Goal: Navigation & Orientation: Find specific page/section

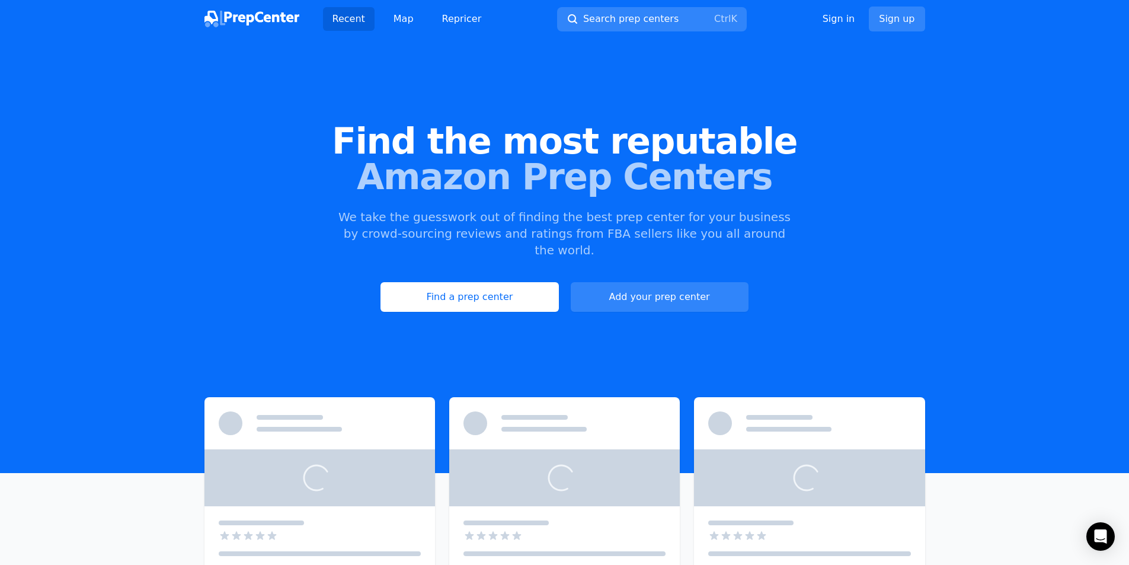
click at [487, 282] on link "Find a prep center" at bounding box center [469, 297] width 178 height 30
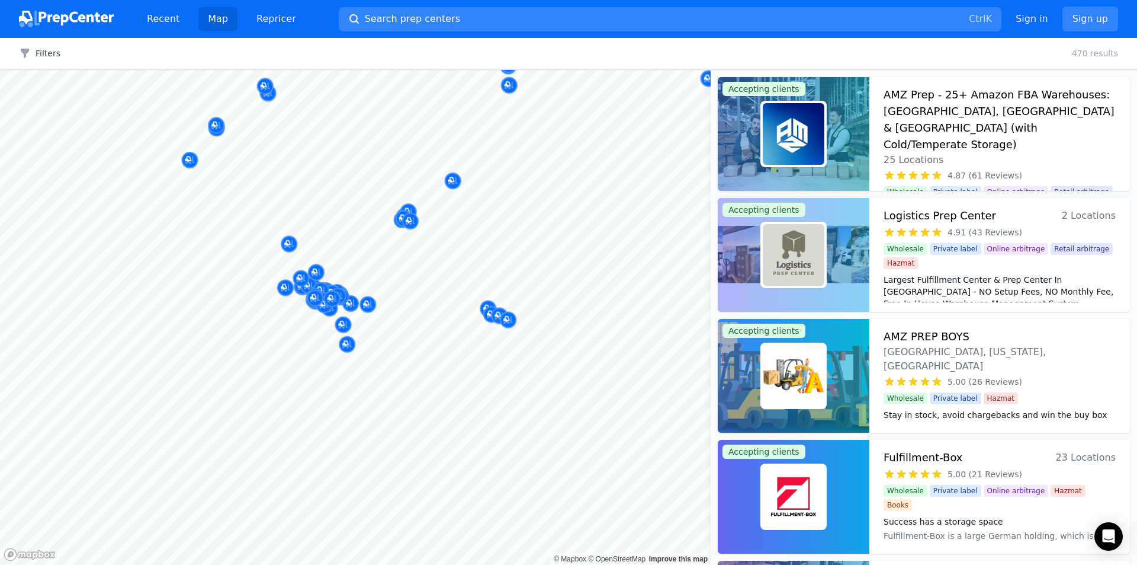
drag, startPoint x: 280, startPoint y: 316, endPoint x: 329, endPoint y: 290, distance: 55.9
click at [329, 290] on button "Map marker" at bounding box center [332, 299] width 17 height 18
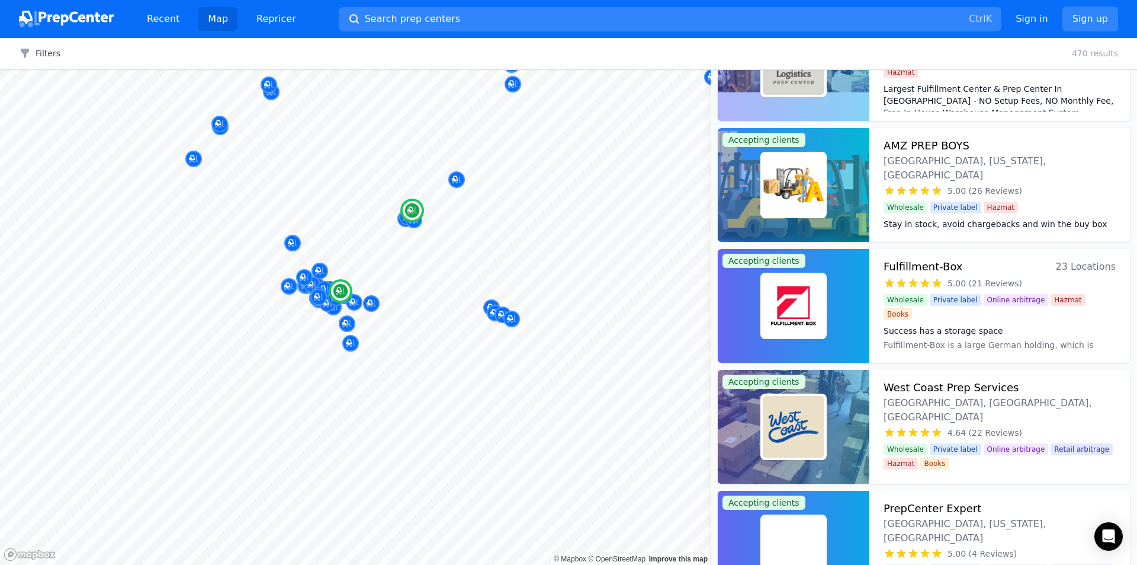
scroll to position [237, 0]
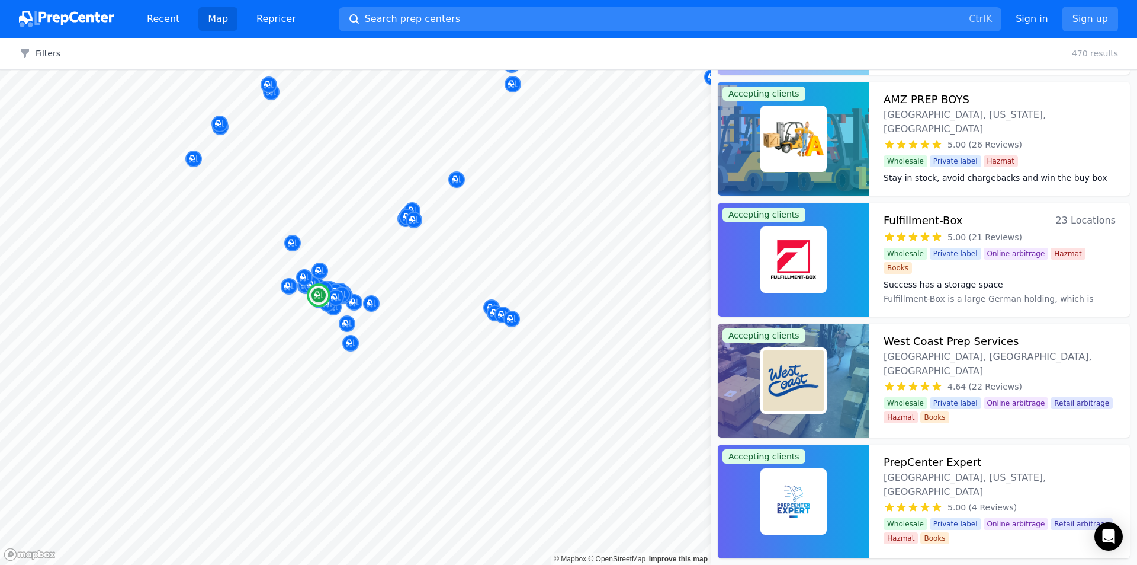
drag, startPoint x: 933, startPoint y: 347, endPoint x: 958, endPoint y: 353, distance: 25.7
click at [958, 380] on span "4.64 (22 Reviews)" at bounding box center [985, 386] width 75 height 12
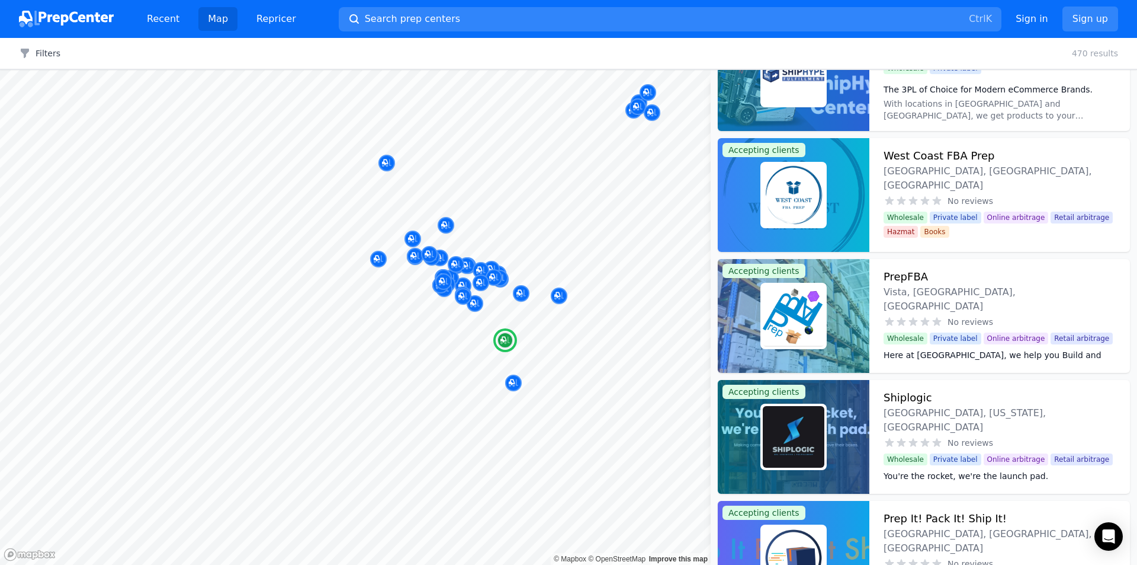
scroll to position [3792, 0]
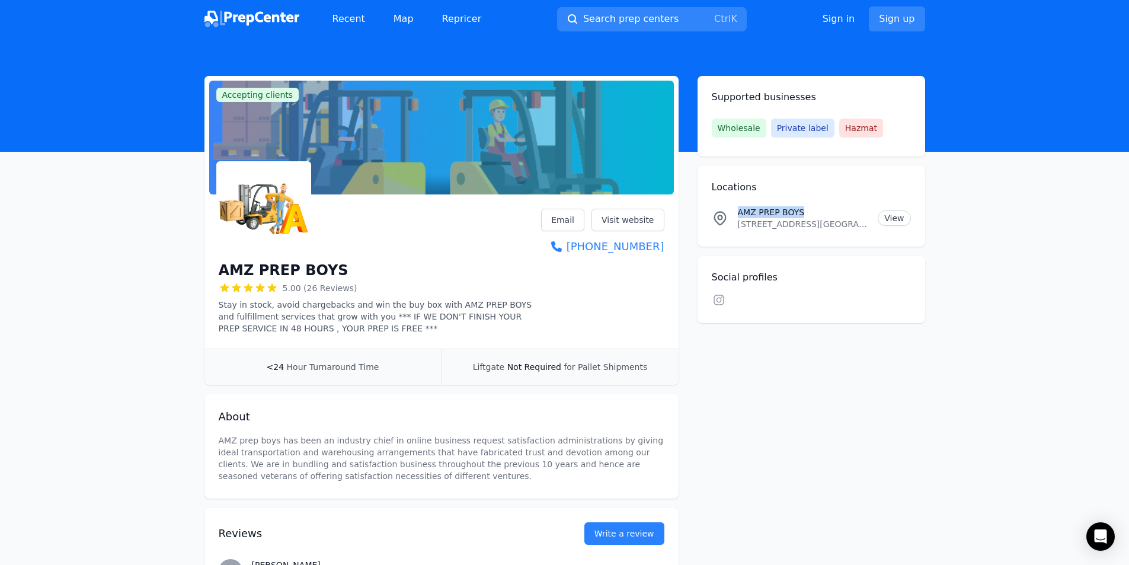
drag, startPoint x: 814, startPoint y: 212, endPoint x: 720, endPoint y: 210, distance: 94.2
click at [720, 210] on div "AMZ PREP BOYS 8475 Canoga Ave, Canoga Park, CA, 91304, USA, 8475 Canoga Ave, Ca…" at bounding box center [811, 218] width 199 height 24
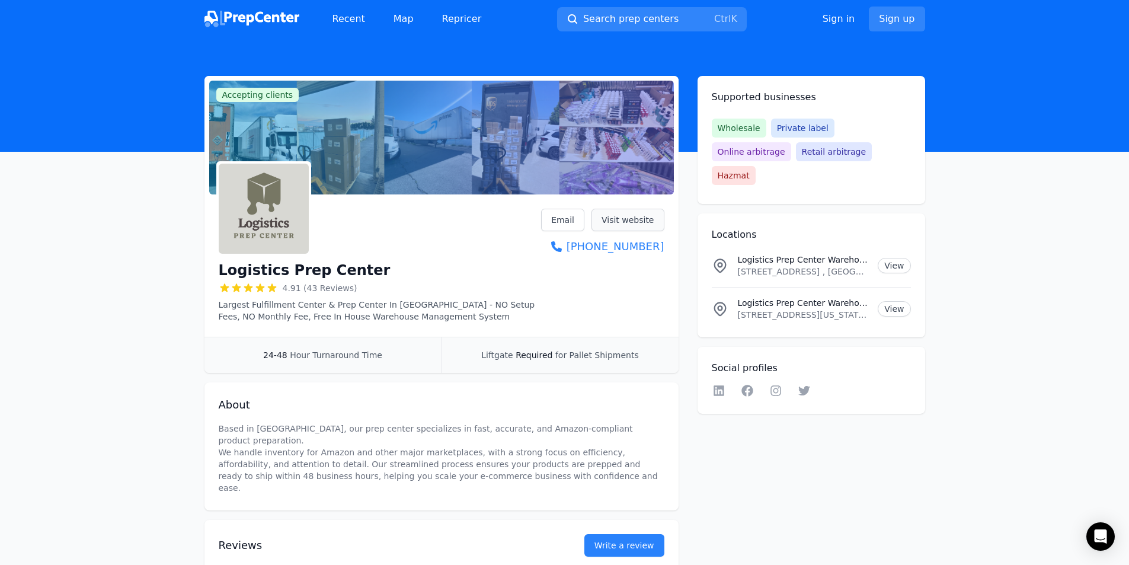
click at [630, 220] on link "Visit website" at bounding box center [627, 220] width 73 height 23
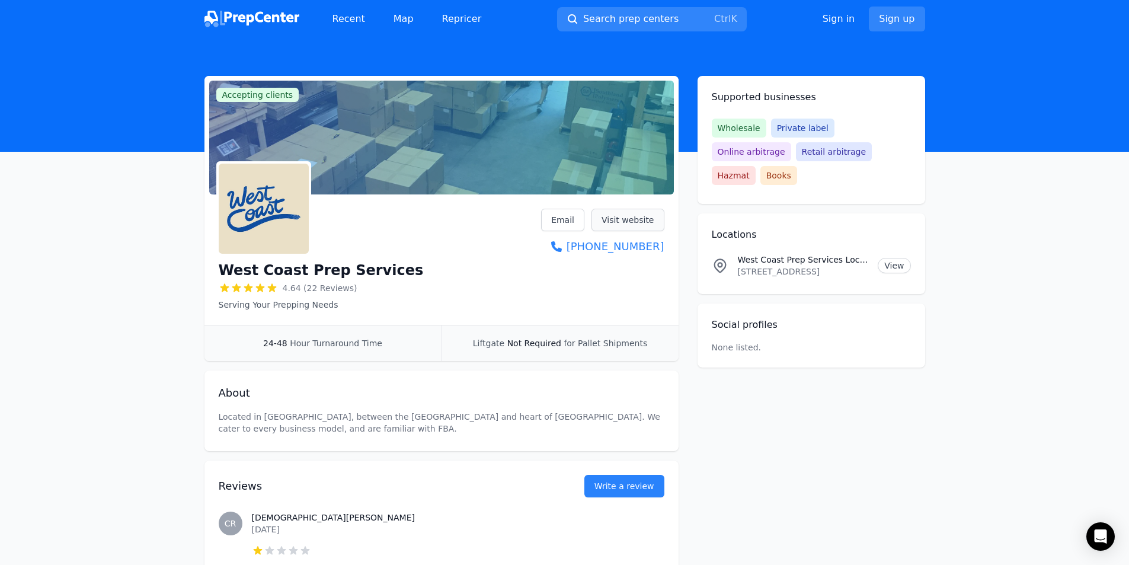
click at [640, 229] on link "Visit website" at bounding box center [627, 220] width 73 height 23
drag, startPoint x: 401, startPoint y: 268, endPoint x: 217, endPoint y: 273, distance: 184.3
click at [217, 273] on div "West Coast Prep Services 4.64 (22 Reviews) Serving Your Prepping Needs Email Vi…" at bounding box center [441, 262] width 474 height 126
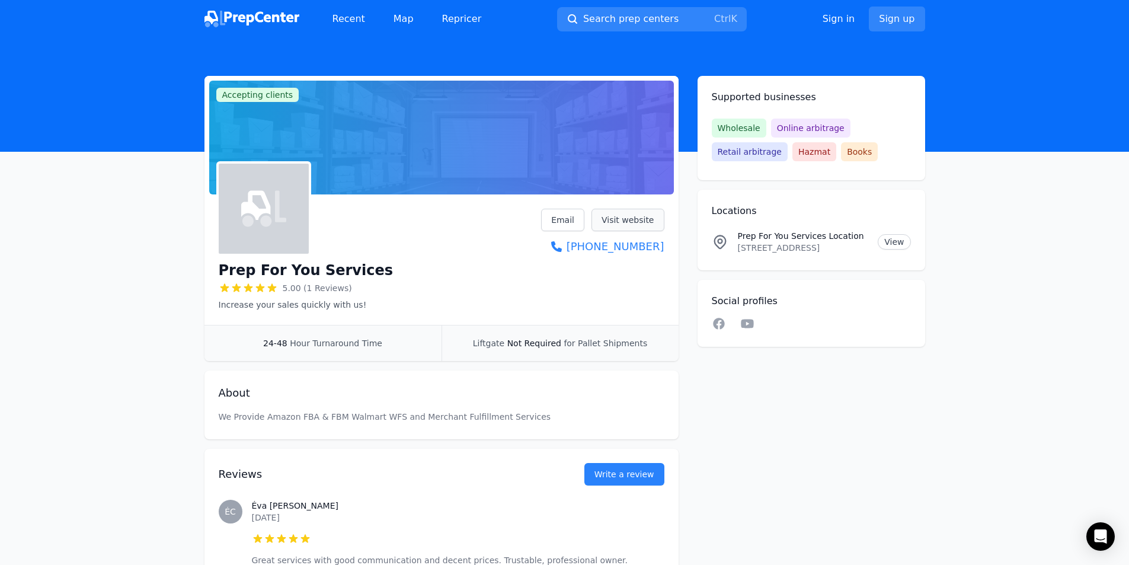
click at [627, 217] on link "Visit website" at bounding box center [627, 220] width 73 height 23
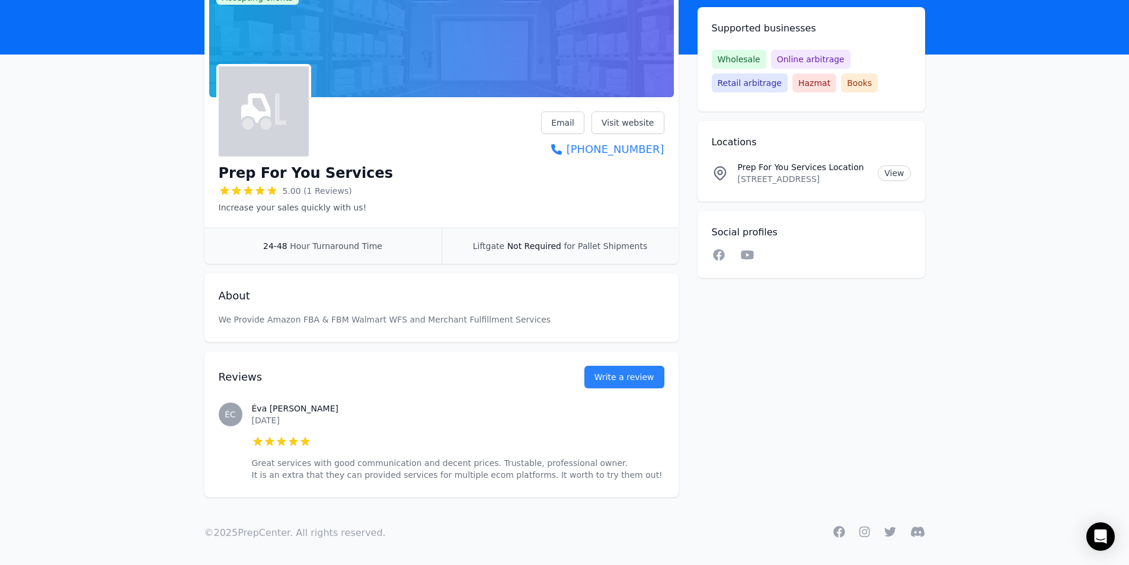
scroll to position [101, 0]
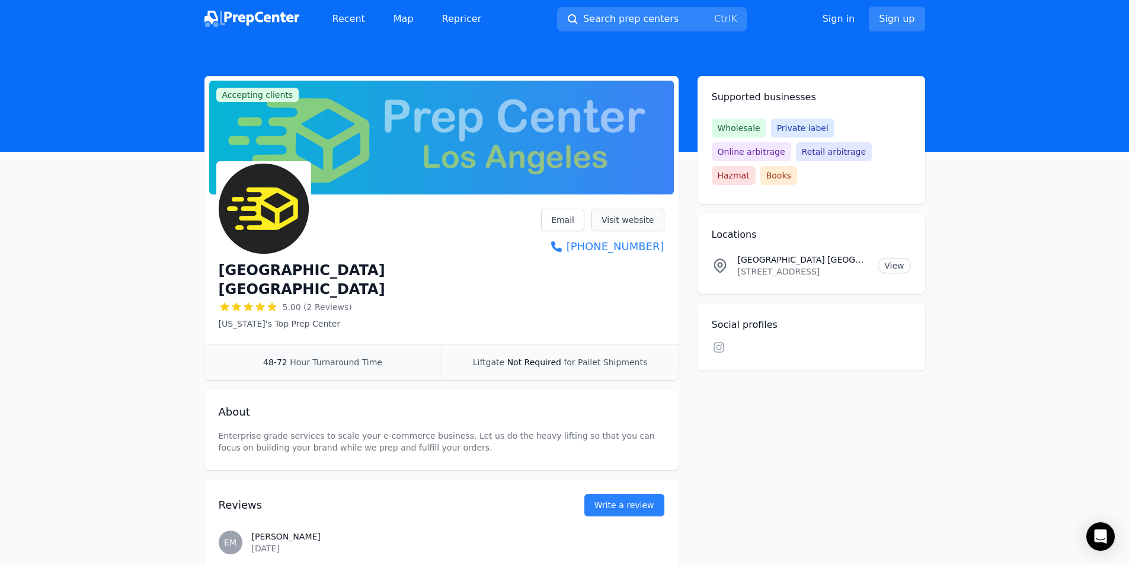
click at [624, 219] on link "Visit website" at bounding box center [627, 220] width 73 height 23
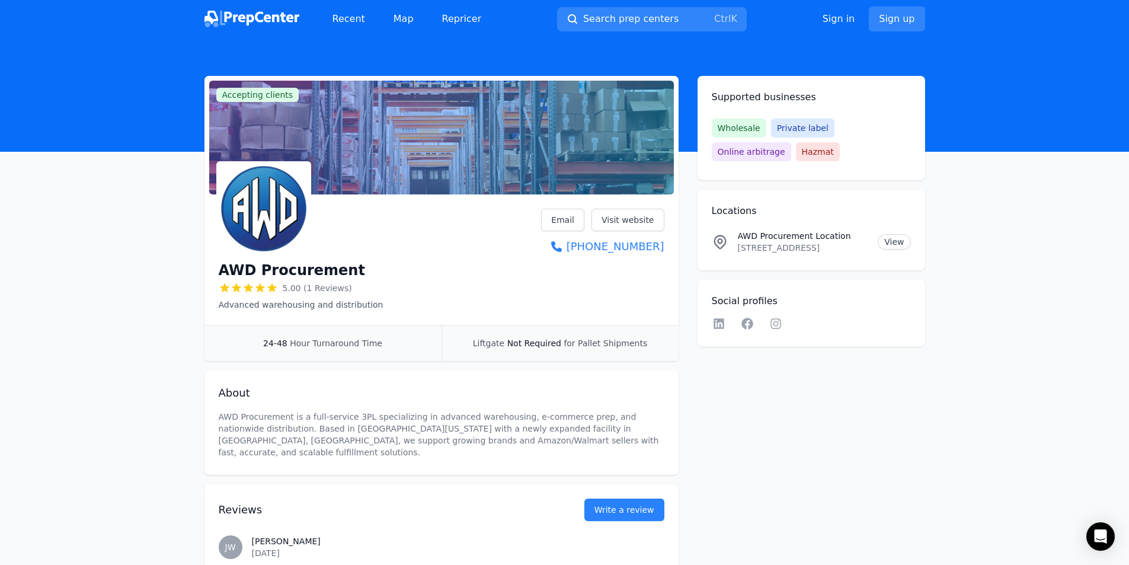
click at [626, 219] on link "Visit website" at bounding box center [627, 220] width 73 height 23
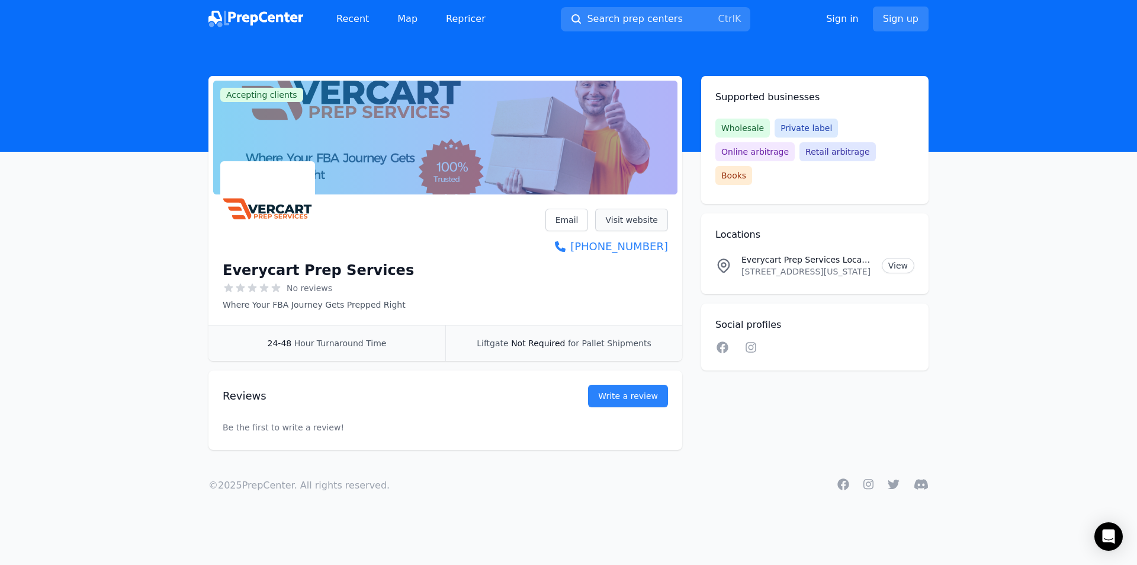
click at [626, 223] on link "Visit website" at bounding box center [631, 220] width 73 height 23
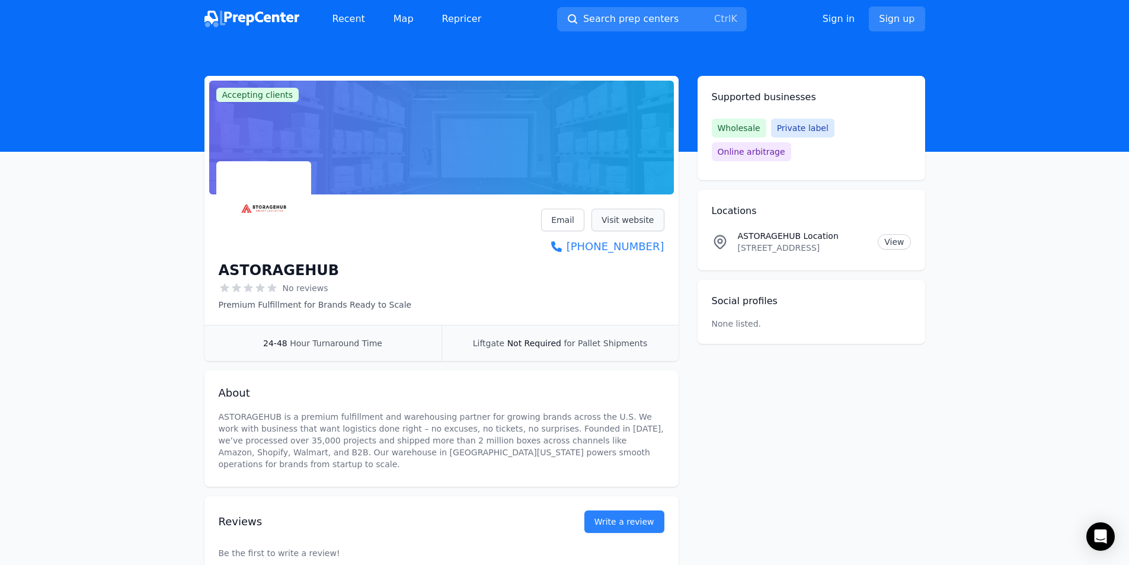
click at [614, 223] on link "Visit website" at bounding box center [627, 220] width 73 height 23
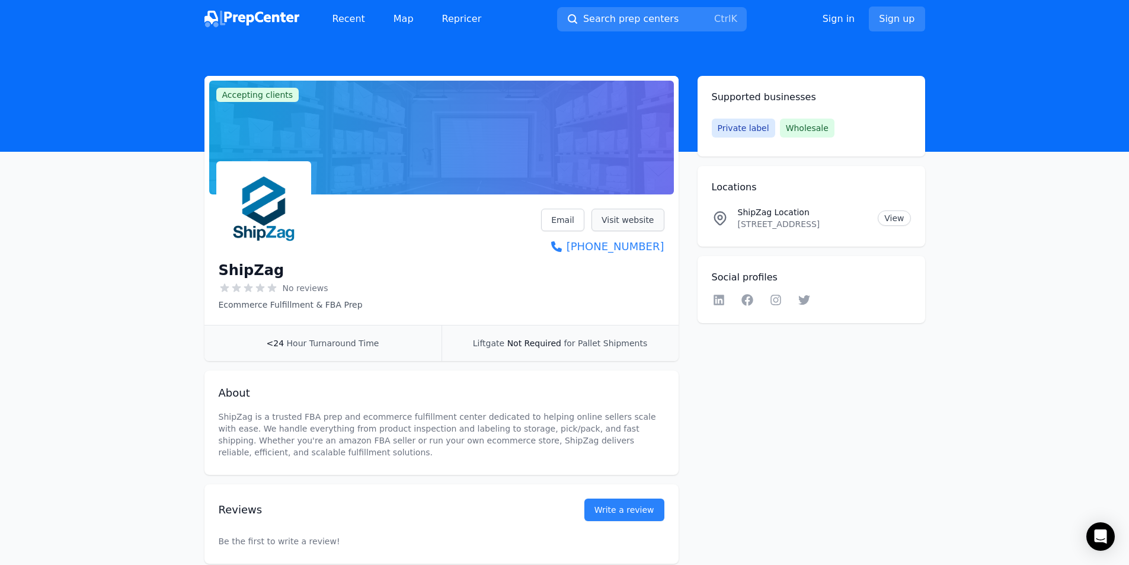
click at [631, 223] on link "Visit website" at bounding box center [627, 220] width 73 height 23
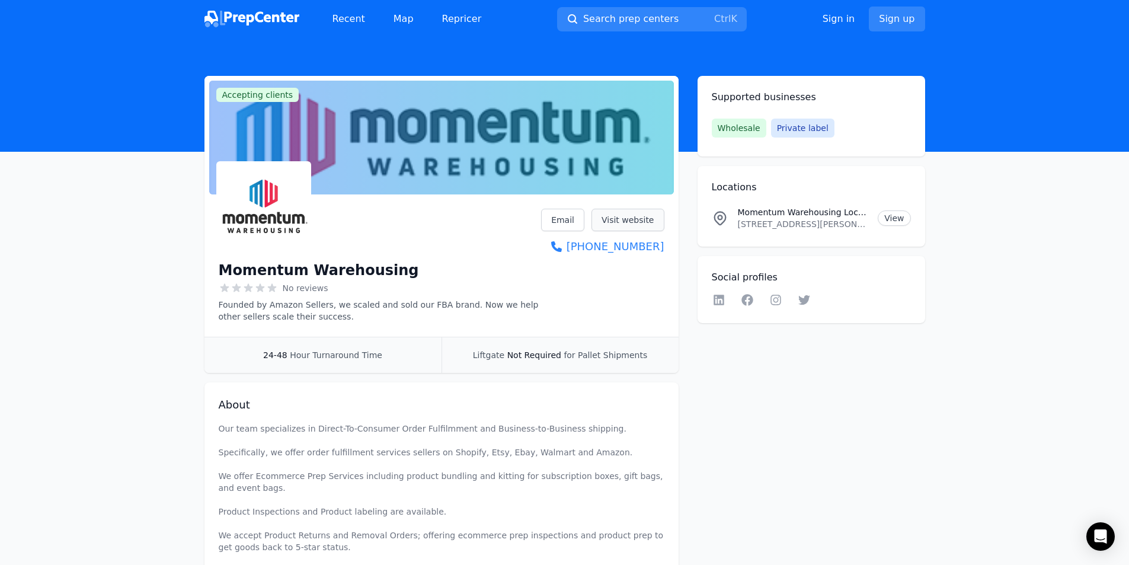
click at [637, 217] on link "Visit website" at bounding box center [627, 220] width 73 height 23
drag, startPoint x: 408, startPoint y: 274, endPoint x: 201, endPoint y: 265, distance: 207.0
click at [201, 265] on div "Accepting clients Claim business Momentum Warehousing No reviews Founded by Ama…" at bounding box center [564, 367] width 758 height 582
drag, startPoint x: 278, startPoint y: 267, endPoint x: 285, endPoint y: 267, distance: 6.5
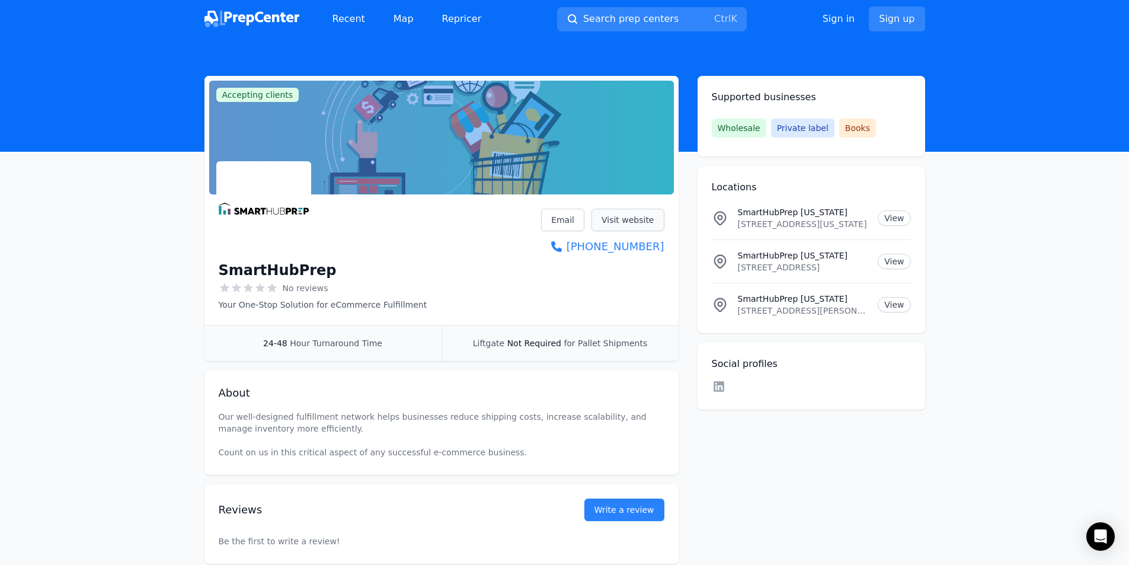
click at [622, 214] on link "Visit website" at bounding box center [627, 220] width 73 height 23
drag, startPoint x: 321, startPoint y: 262, endPoint x: 219, endPoint y: 261, distance: 102.5
click at [219, 261] on div "SmartHubPrep" at bounding box center [323, 270] width 209 height 19
drag, startPoint x: 224, startPoint y: 264, endPoint x: 233, endPoint y: 269, distance: 10.1
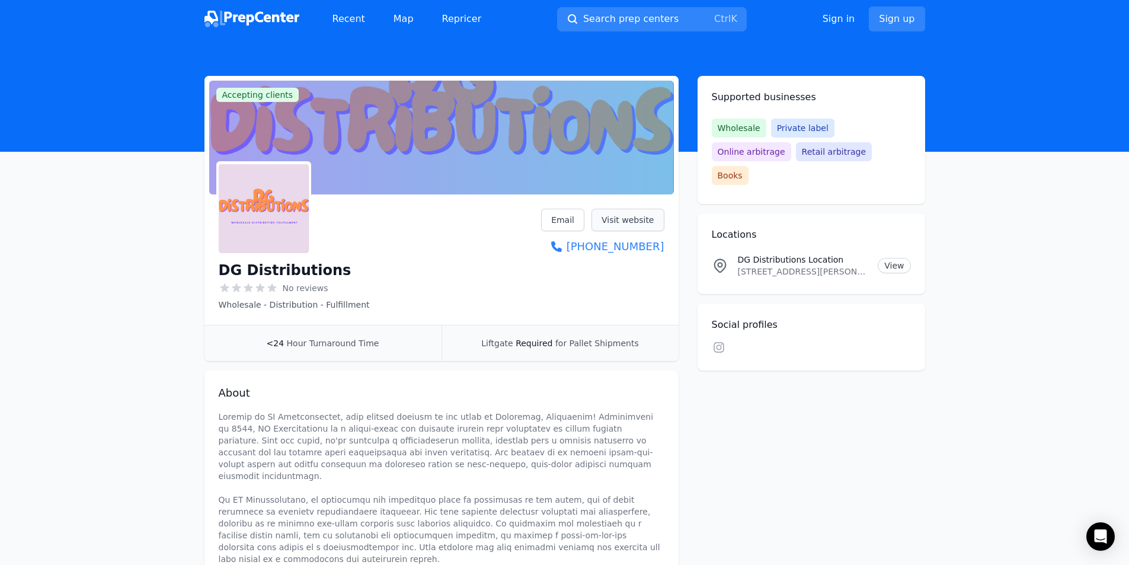
click at [639, 214] on link "Visit website" at bounding box center [627, 220] width 73 height 23
drag, startPoint x: 348, startPoint y: 277, endPoint x: 213, endPoint y: 276, distance: 134.5
click at [213, 276] on div "DG Distributions No reviews Wholesale - Distribution - Fulfillment Email Visit …" at bounding box center [441, 262] width 474 height 126
click at [621, 213] on link "Visit website" at bounding box center [627, 220] width 73 height 23
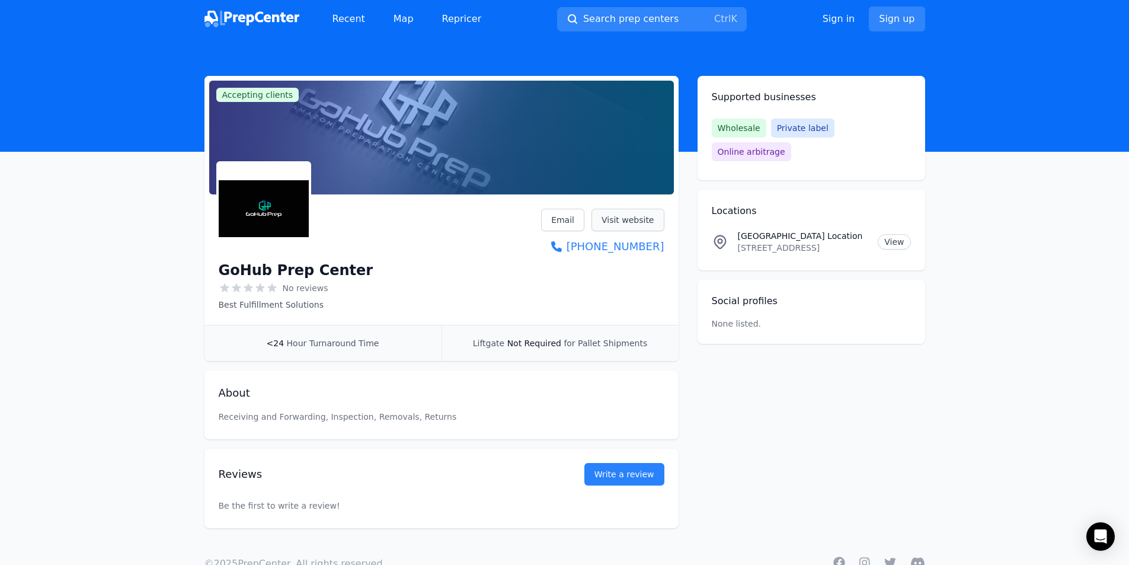
click at [627, 220] on link "Visit website" at bounding box center [627, 220] width 73 height 23
drag, startPoint x: 736, startPoint y: 209, endPoint x: 810, endPoint y: 215, distance: 74.9
click at [810, 230] on div "GoHub Prep Center Location 7020 W Warm Springs Rd 140, Las Vegas, NV, 89113, US…" at bounding box center [811, 242] width 199 height 24
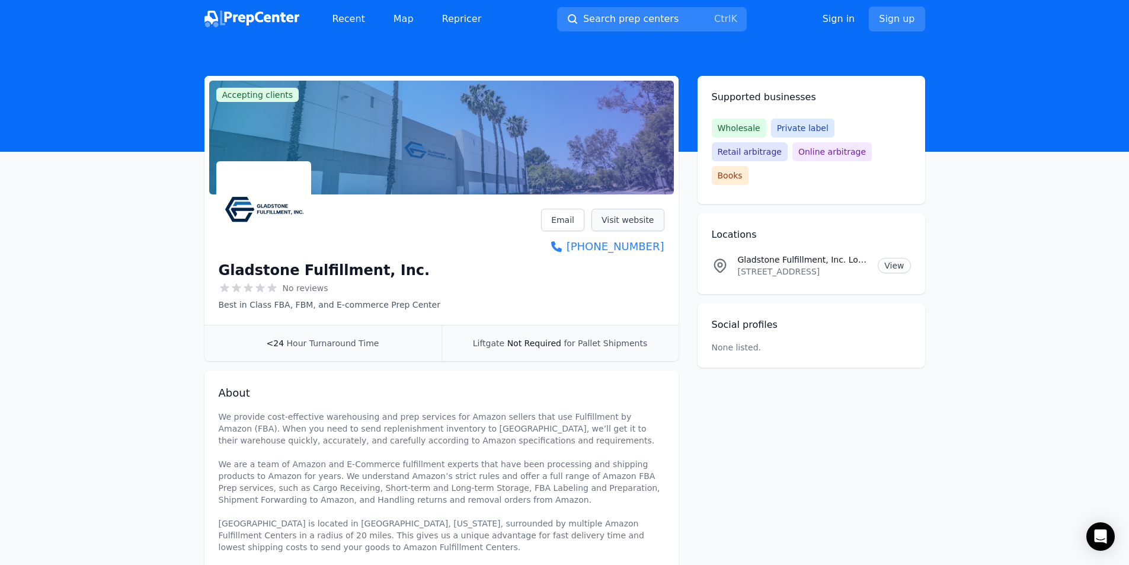
click at [608, 216] on link "Visit website" at bounding box center [627, 220] width 73 height 23
drag, startPoint x: 733, startPoint y: 231, endPoint x: 834, endPoint y: 238, distance: 101.0
click at [834, 254] on div "Gladstone Fulfillment, Inc. Location 2750 E. Mission Blvd, Ontario, CA, 91761, …" at bounding box center [811, 266] width 199 height 24
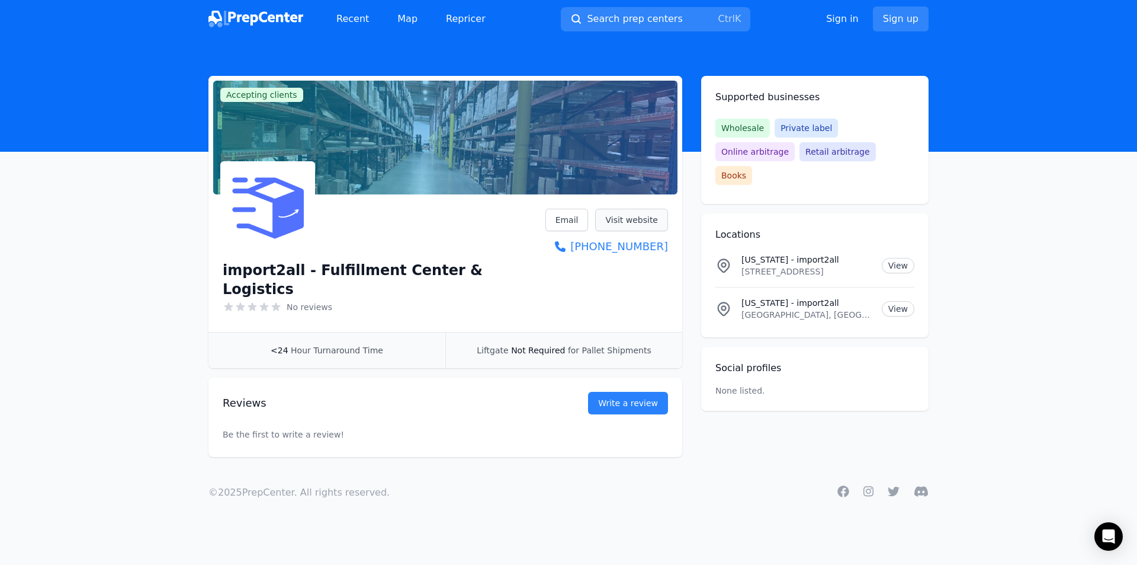
click at [642, 219] on link "Visit website" at bounding box center [631, 220] width 73 height 23
drag, startPoint x: 220, startPoint y: 267, endPoint x: 293, endPoint y: 274, distance: 73.8
click at [293, 274] on div "import2all - Fulfillment Center & Logistics No reviews Email Visit website [PHO…" at bounding box center [446, 265] width 474 height 133
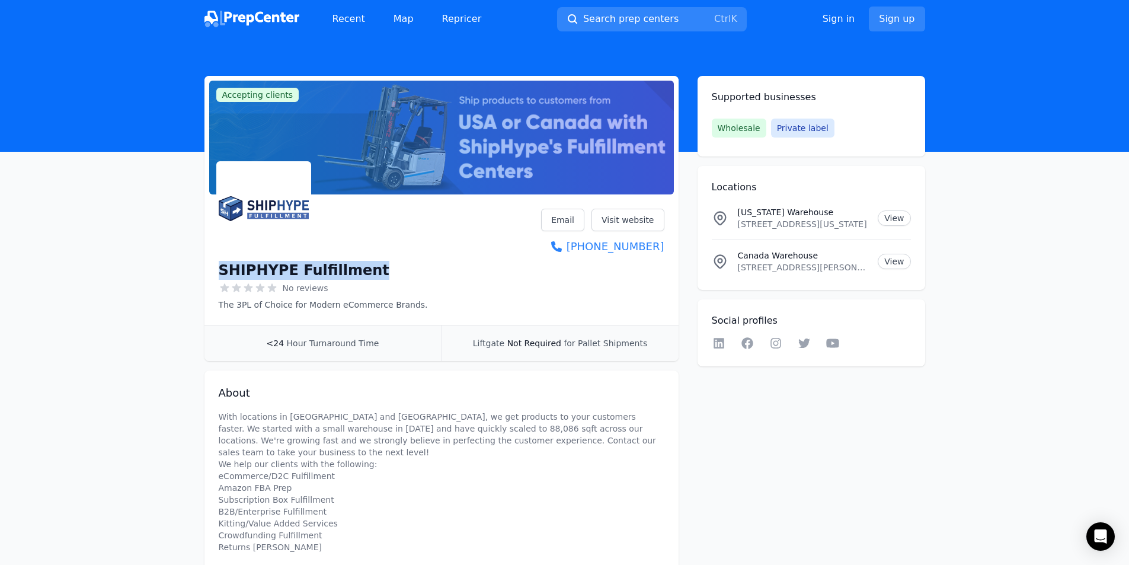
drag, startPoint x: 378, startPoint y: 271, endPoint x: 230, endPoint y: 268, distance: 148.1
click at [171, 269] on main "Accepting clients Claim business SHIPHYPE Fulfillment No reviews The 3PL of Cho…" at bounding box center [564, 367] width 1129 height 582
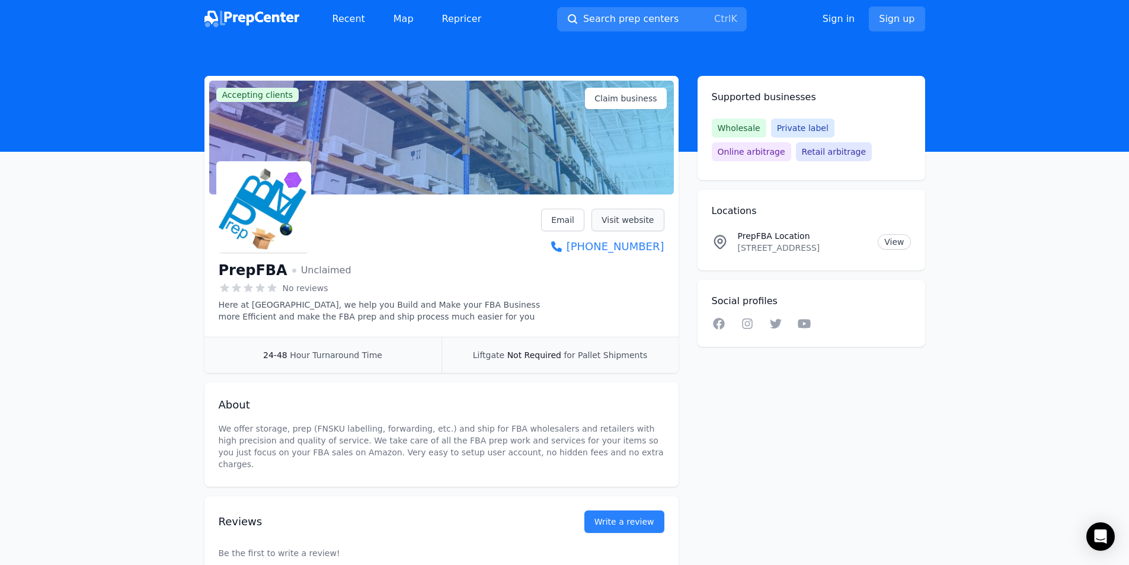
click at [630, 225] on link "Visit website" at bounding box center [627, 220] width 73 height 23
drag, startPoint x: 274, startPoint y: 272, endPoint x: 215, endPoint y: 271, distance: 59.3
click at [215, 271] on div "PrepFBA Unclaimed No reviews Here at PrepFBA prep center, we help you Build and…" at bounding box center [441, 267] width 474 height 137
